Goal: Check status: Check status

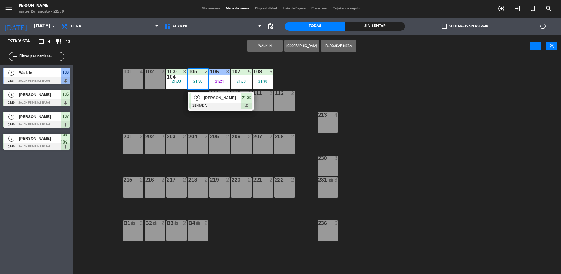
click at [203, 99] on div "2" at bounding box center [197, 98] width 13 height 10
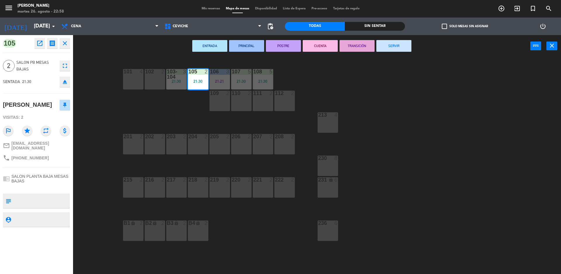
click at [42, 47] on button "open_in_new" at bounding box center [39, 43] width 11 height 11
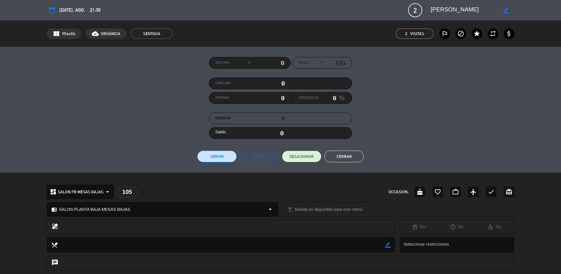
click at [330, 153] on button "Cerrar" at bounding box center [343, 156] width 39 height 12
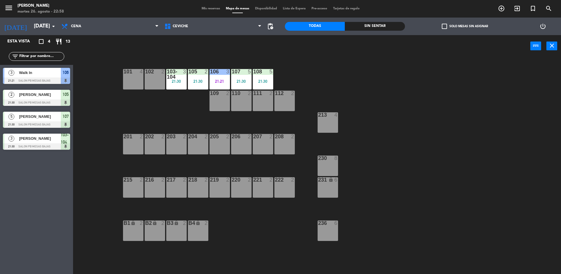
click at [211, 9] on span "Mis reservas" at bounding box center [211, 8] width 24 height 3
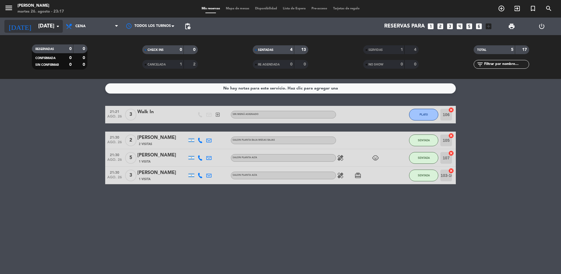
click at [56, 24] on icon "arrow_drop_down" at bounding box center [57, 26] width 7 height 7
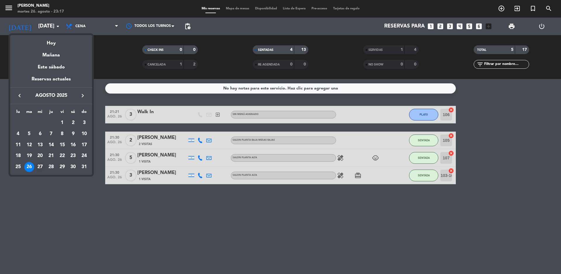
click at [41, 167] on div "27" at bounding box center [40, 167] width 10 height 10
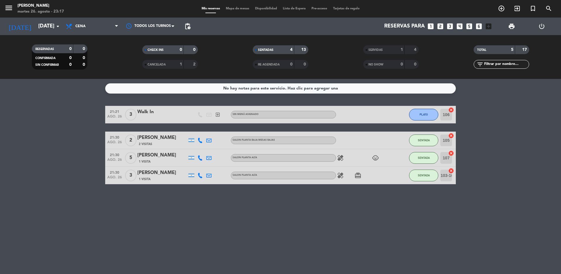
type input "mié. 27 ago."
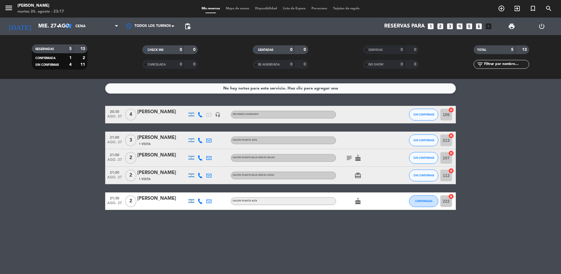
click at [352, 157] on icon "subject" at bounding box center [349, 157] width 7 height 7
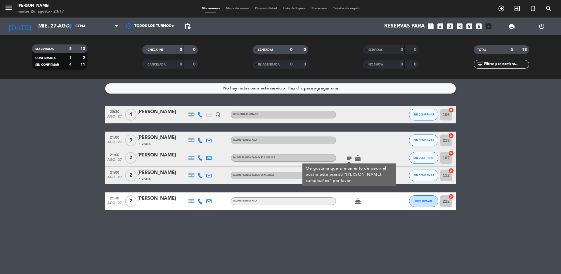
click at [335, 231] on div "No hay notas para este servicio. Haz clic para agregar una 20:30 [DATE] 4 [PERS…" at bounding box center [280, 176] width 561 height 195
